Goal: Task Accomplishment & Management: Manage account settings

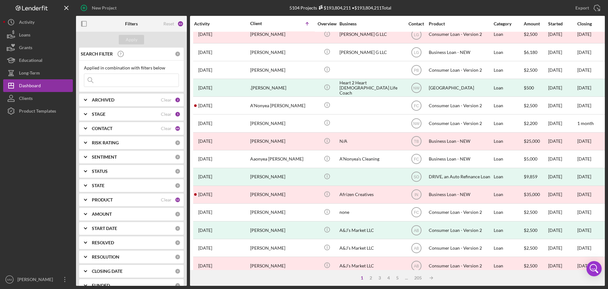
scroll to position [95, 0]
click at [66, 276] on icon "Icon/Overflow" at bounding box center [65, 279] width 16 height 16
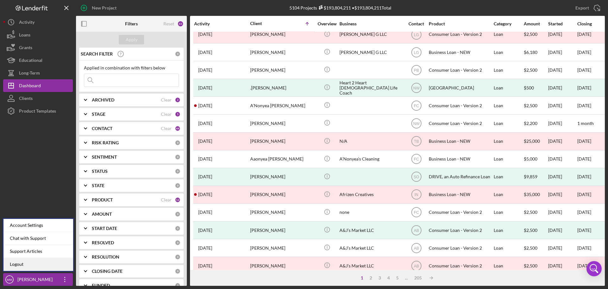
click at [54, 266] on link "Logout" at bounding box center [38, 264] width 70 height 13
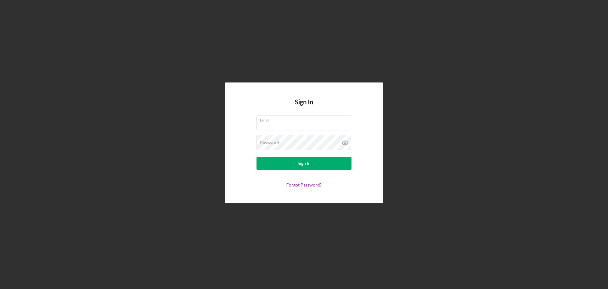
type input "[EMAIL_ADDRESS][DOMAIN_NAME]"
